Goal: Task Accomplishment & Management: Use online tool/utility

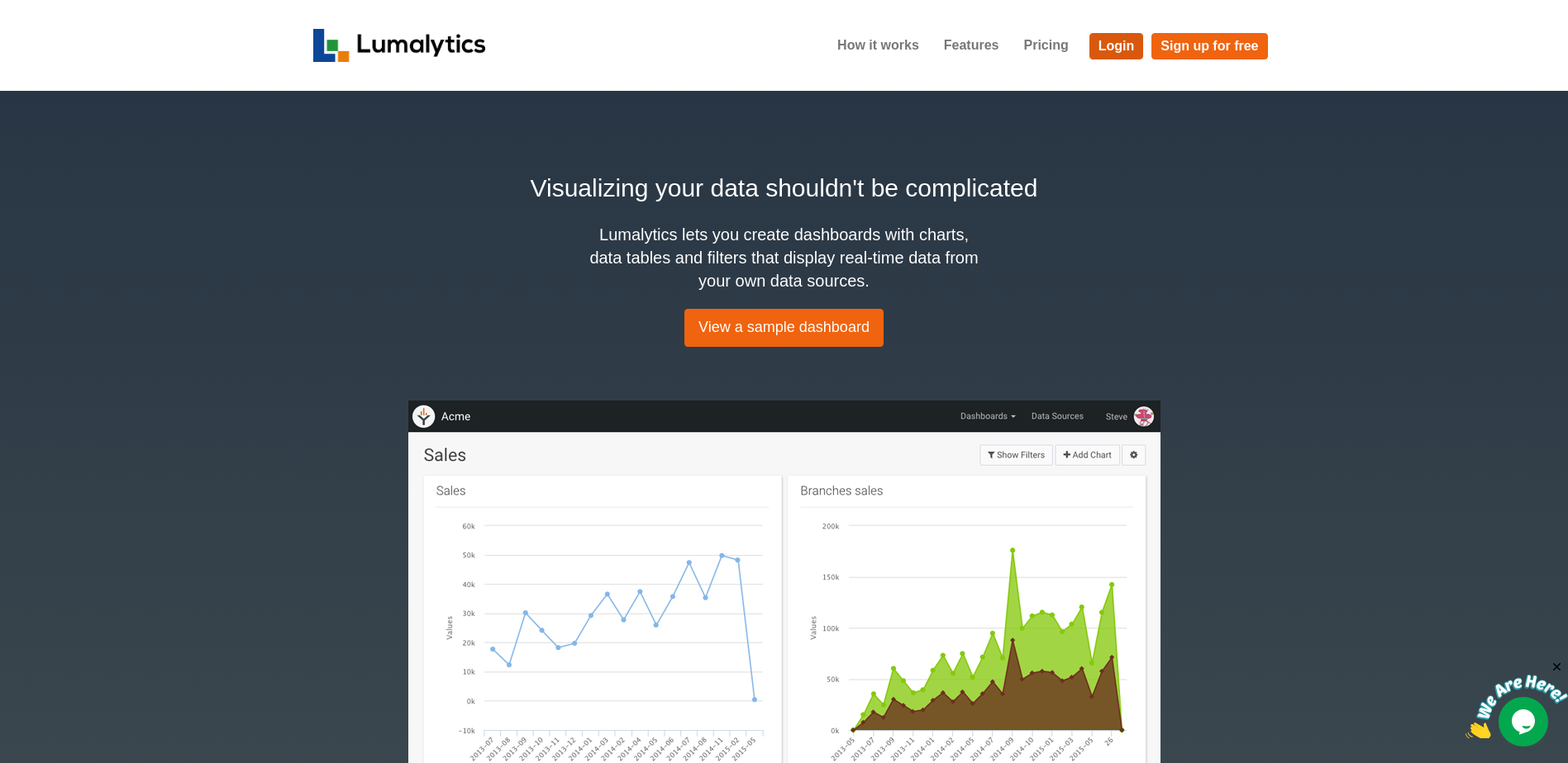
click at [1113, 42] on link "Login" at bounding box center [1115, 46] width 55 height 27
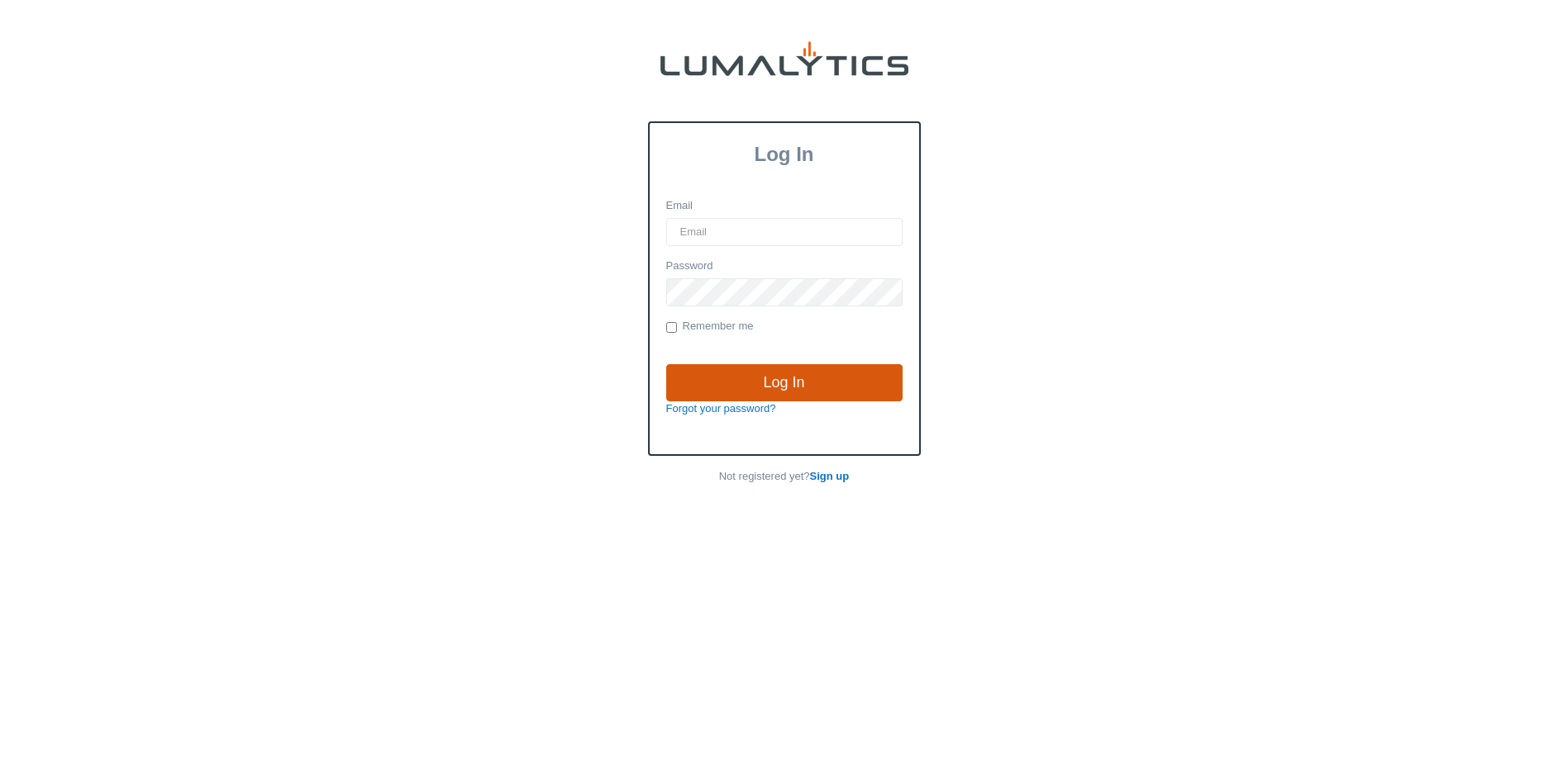
type input "[EMAIL_ADDRESS][DOMAIN_NAME]"
click at [792, 380] on input "Log In" at bounding box center [784, 383] width 236 height 38
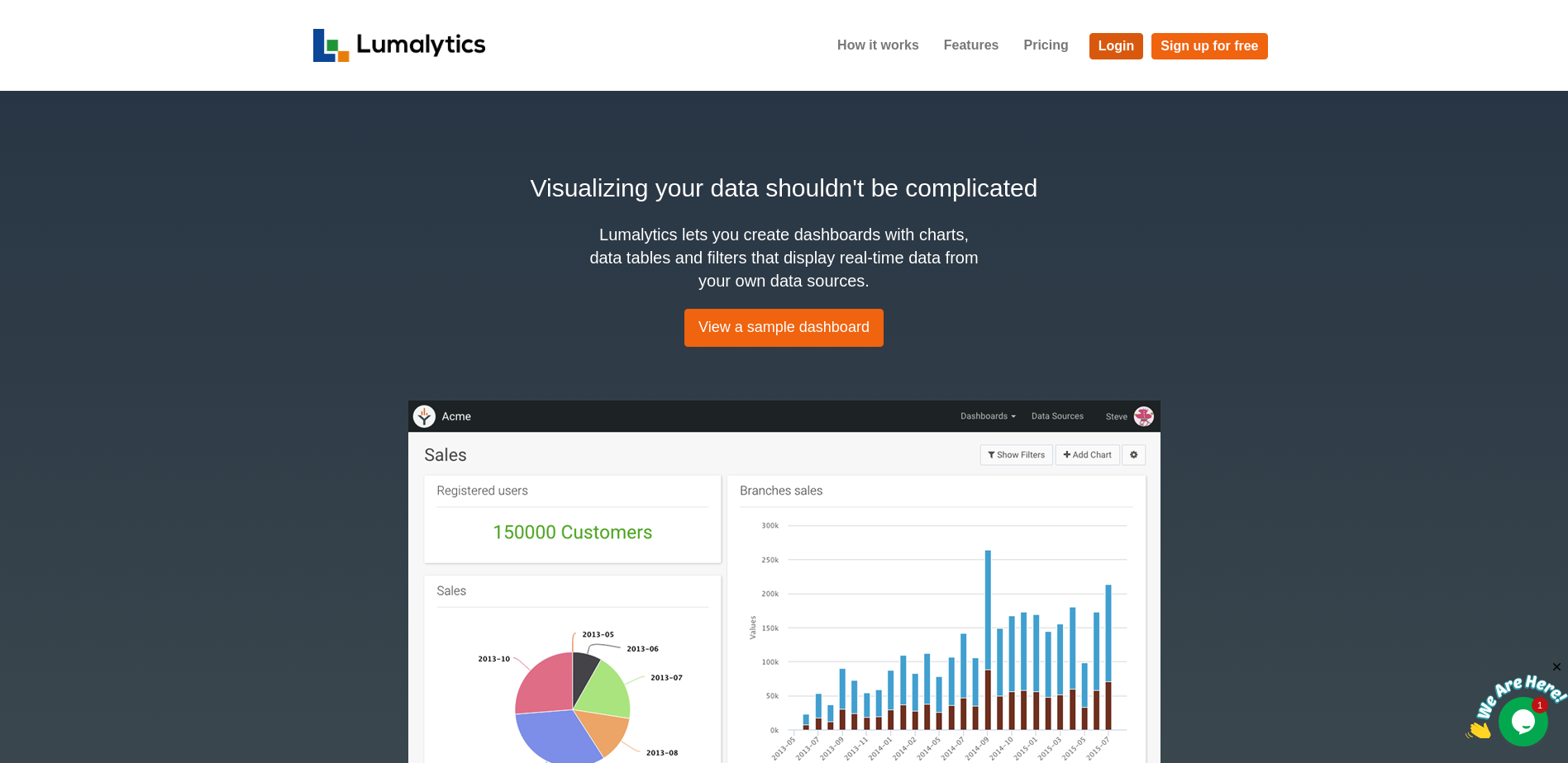
click at [1138, 46] on link "Login" at bounding box center [1115, 46] width 55 height 27
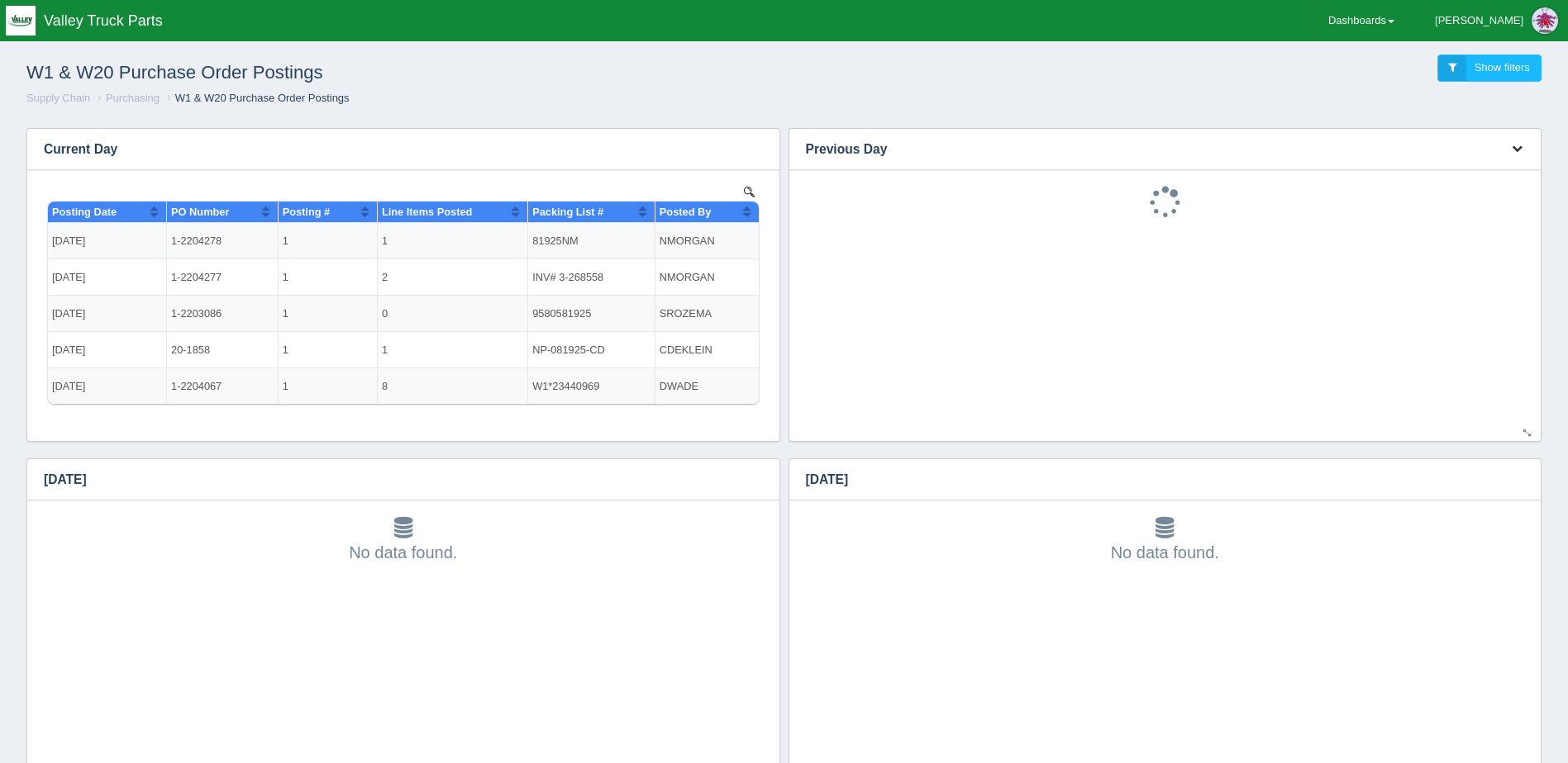
click at [1513, 146] on icon "button" at bounding box center [1516, 148] width 11 height 11
click at [1440, 172] on link "Download CSV" at bounding box center [1461, 174] width 132 height 24
